Goal: Information Seeking & Learning: Learn about a topic

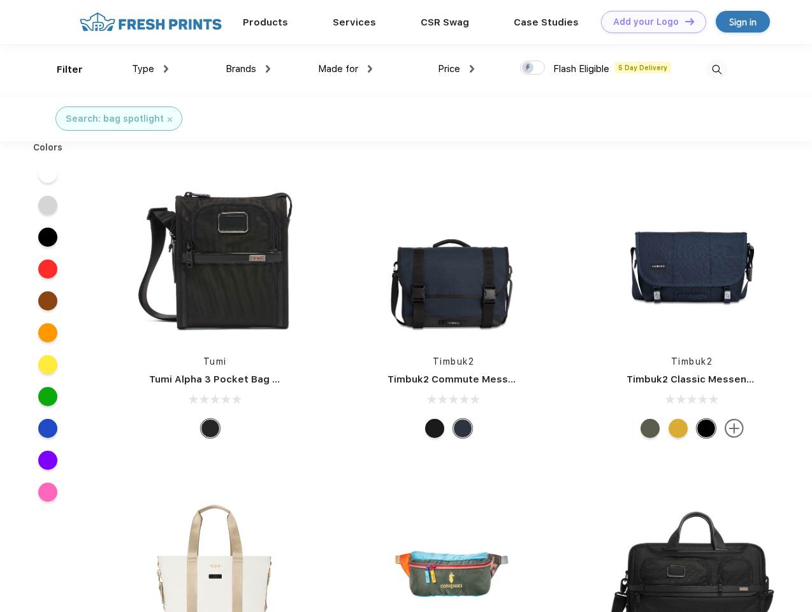
scroll to position [1, 0]
click at [649, 22] on link "Add your Logo Design Tool" at bounding box center [653, 22] width 105 height 22
click at [0, 0] on div "Design Tool" at bounding box center [0, 0] width 0 height 0
click at [684, 21] on link "Add your Logo Design Tool" at bounding box center [653, 22] width 105 height 22
click at [61, 69] on div "Filter" at bounding box center [70, 69] width 26 height 15
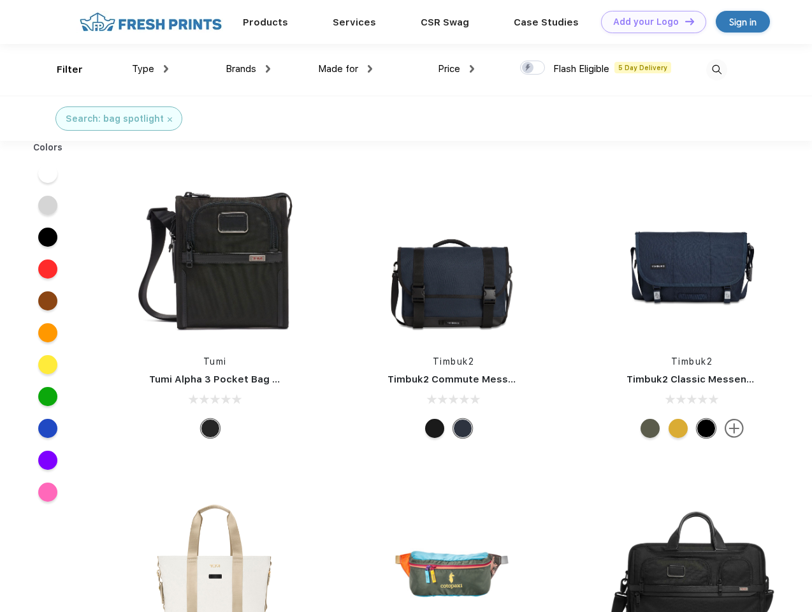
click at [150, 69] on span "Type" at bounding box center [143, 68] width 22 height 11
click at [248, 69] on span "Brands" at bounding box center [241, 68] width 31 height 11
click at [345, 69] on span "Made for" at bounding box center [338, 68] width 40 height 11
click at [456, 69] on span "Price" at bounding box center [449, 68] width 22 height 11
click at [533, 68] on div at bounding box center [532, 68] width 25 height 14
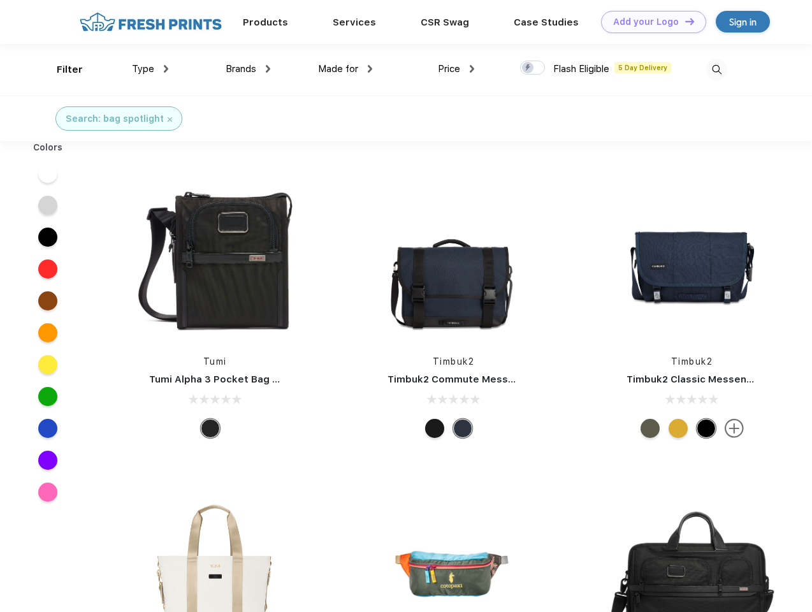
click at [528, 68] on input "checkbox" at bounding box center [524, 64] width 8 height 8
click at [716, 69] on img at bounding box center [716, 69] width 21 height 21
